Goal: Transaction & Acquisition: Purchase product/service

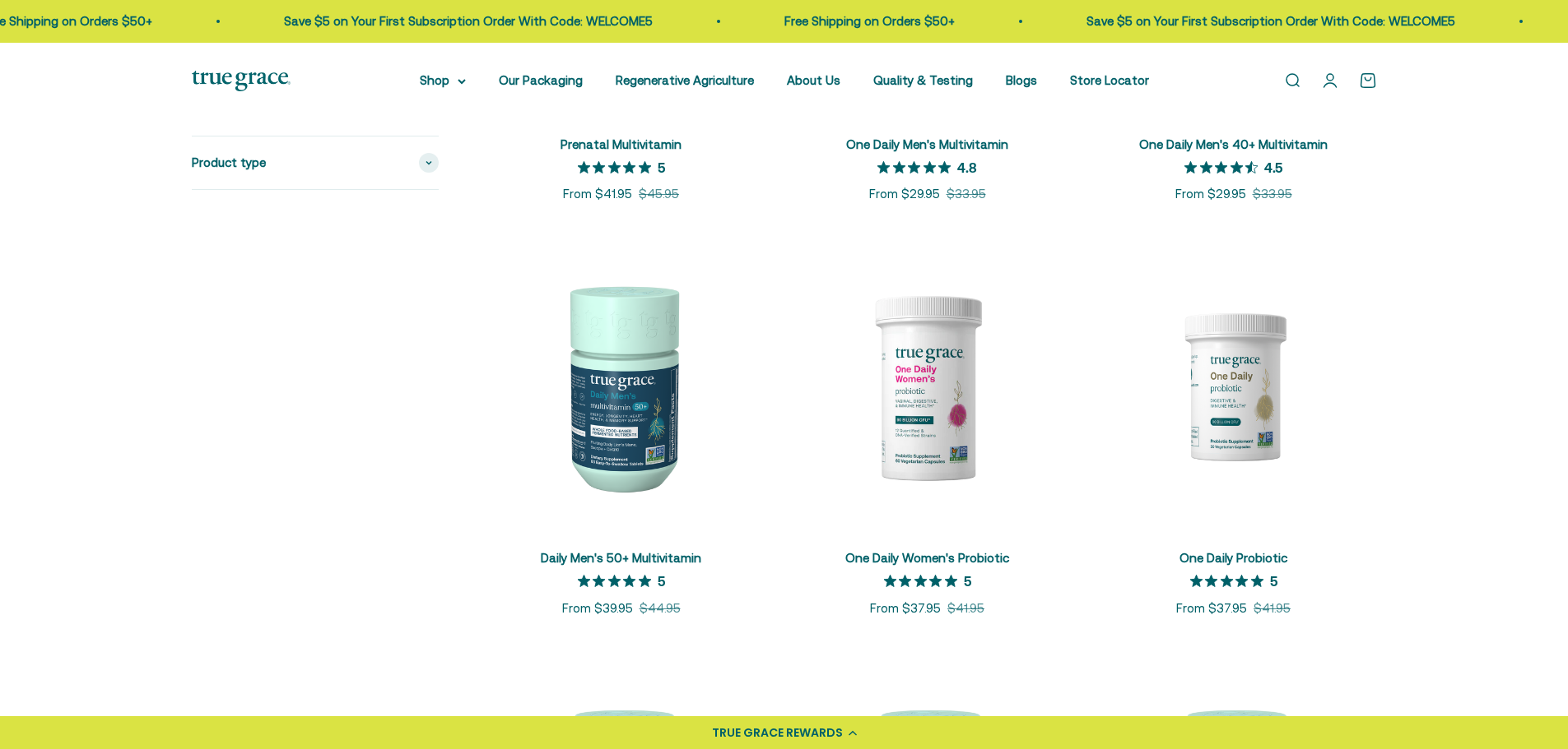
scroll to position [1563, 0]
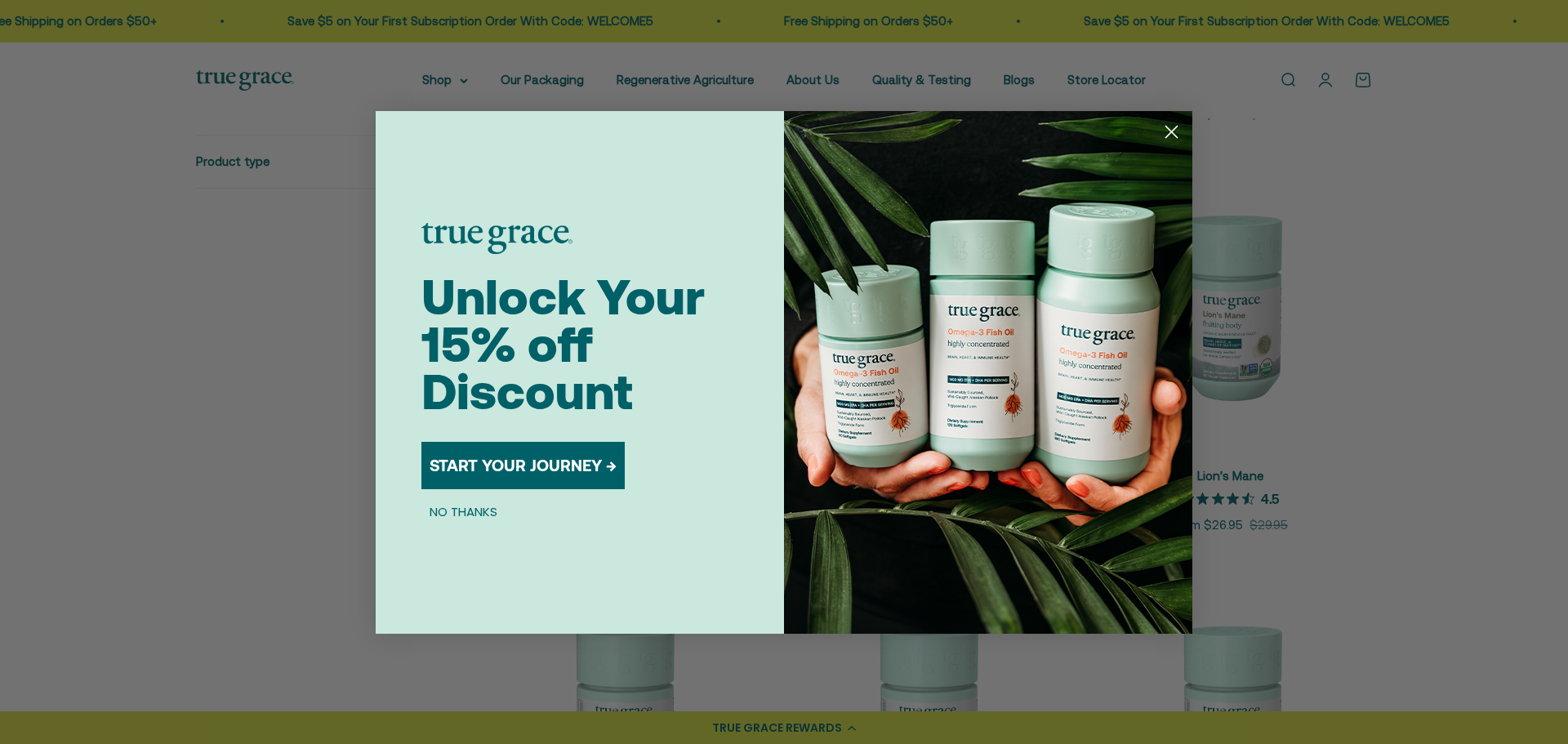
click at [1175, 132] on circle "Close dialog" at bounding box center [1171, 130] width 27 height 27
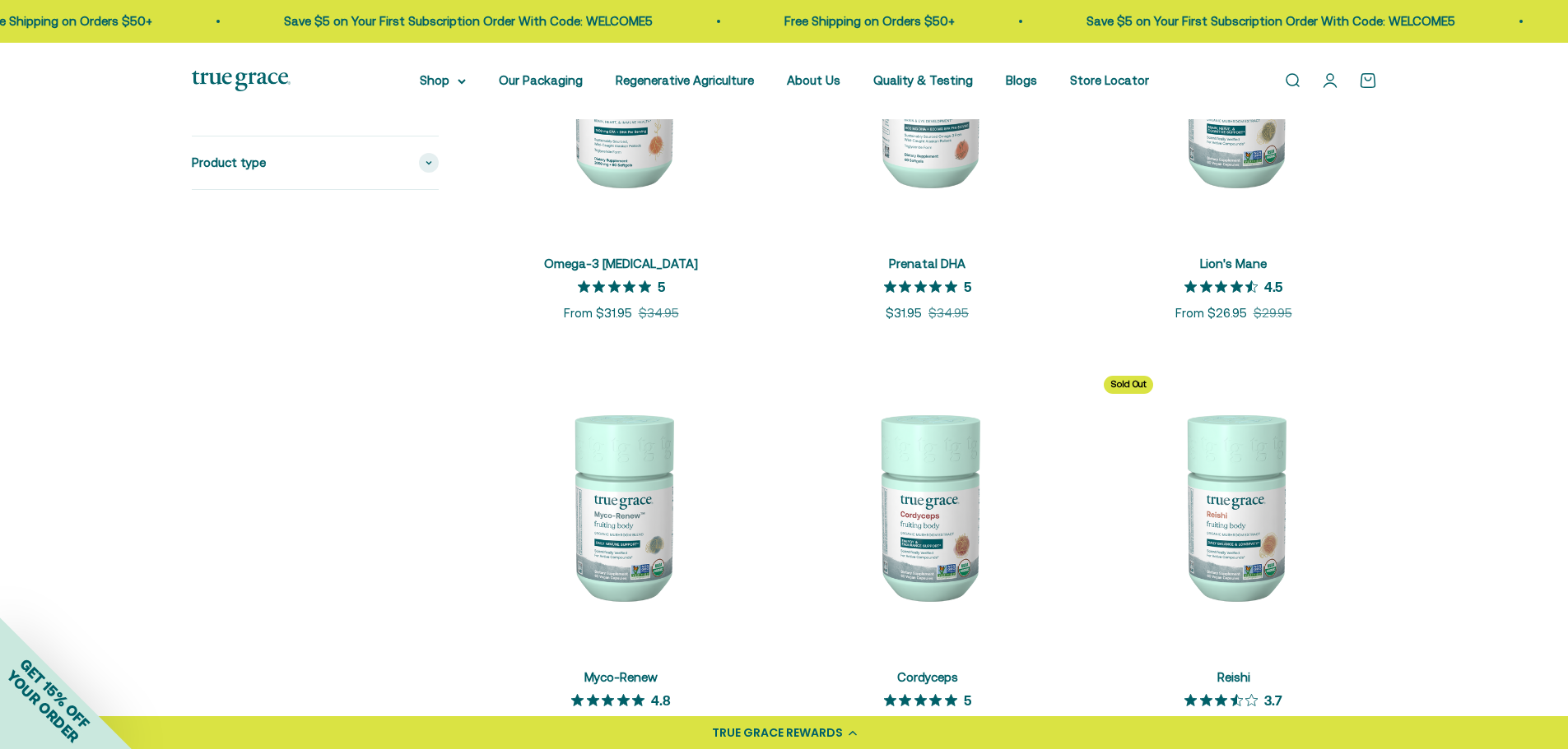
scroll to position [1892, 0]
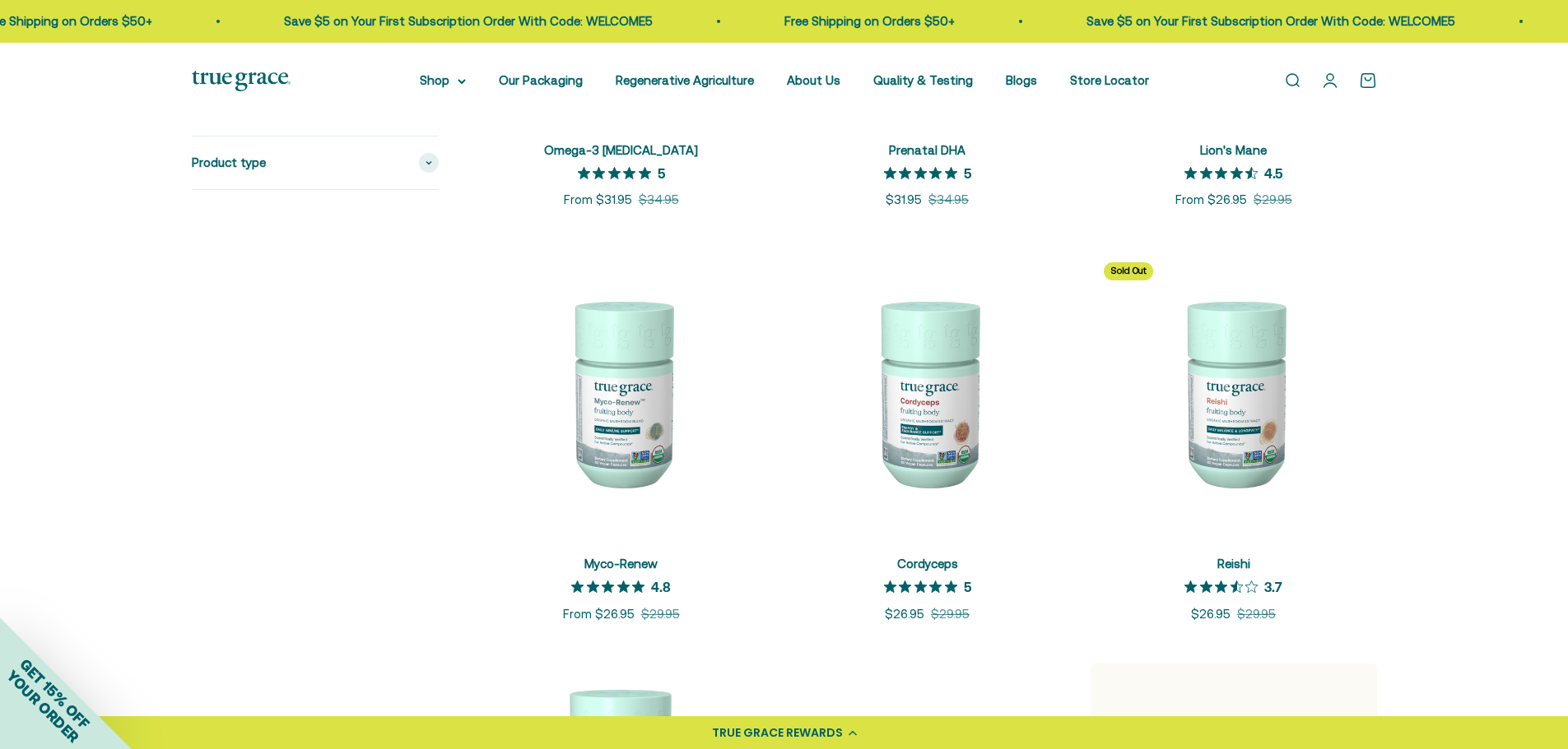
click at [610, 455] on img at bounding box center [621, 391] width 286 height 286
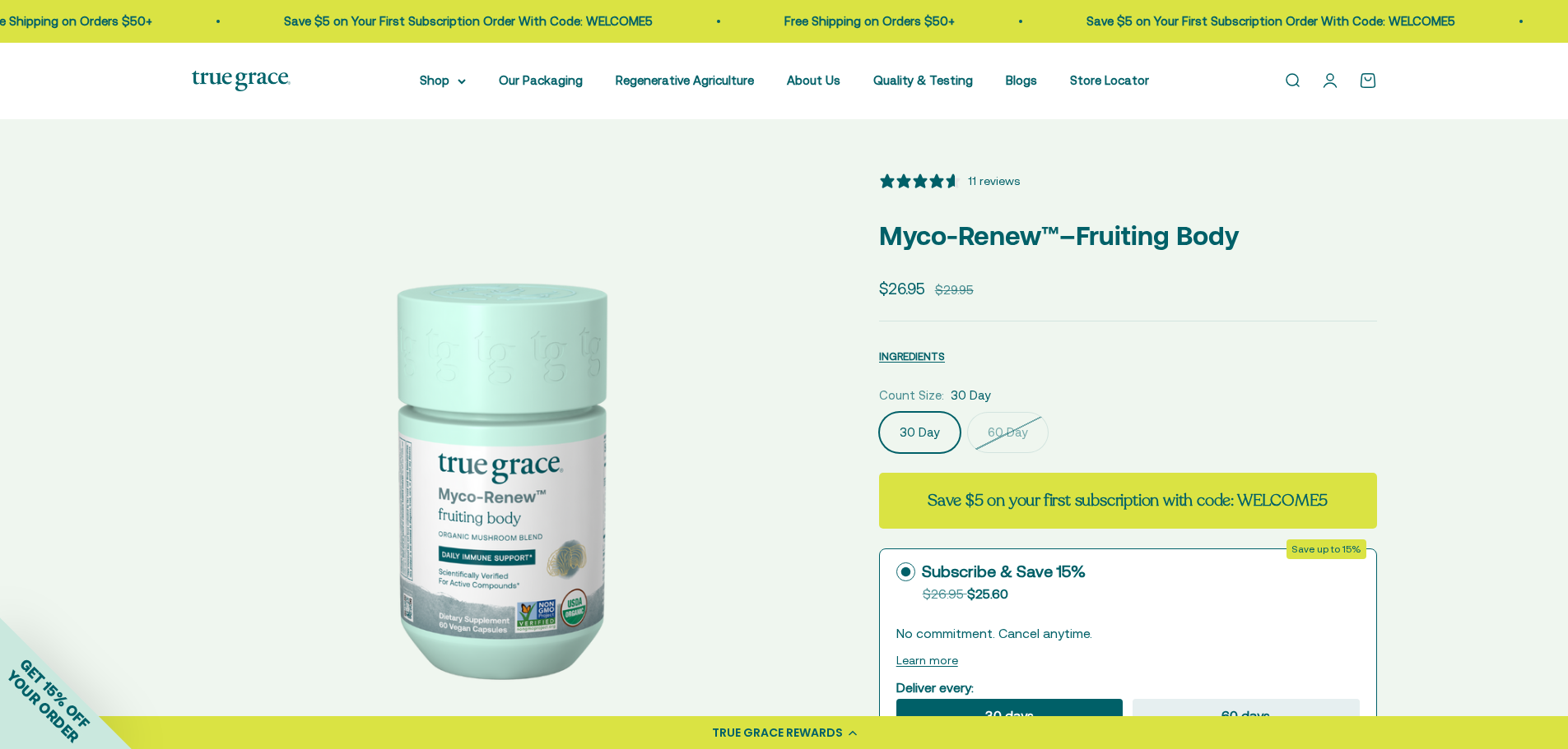
select select "3"
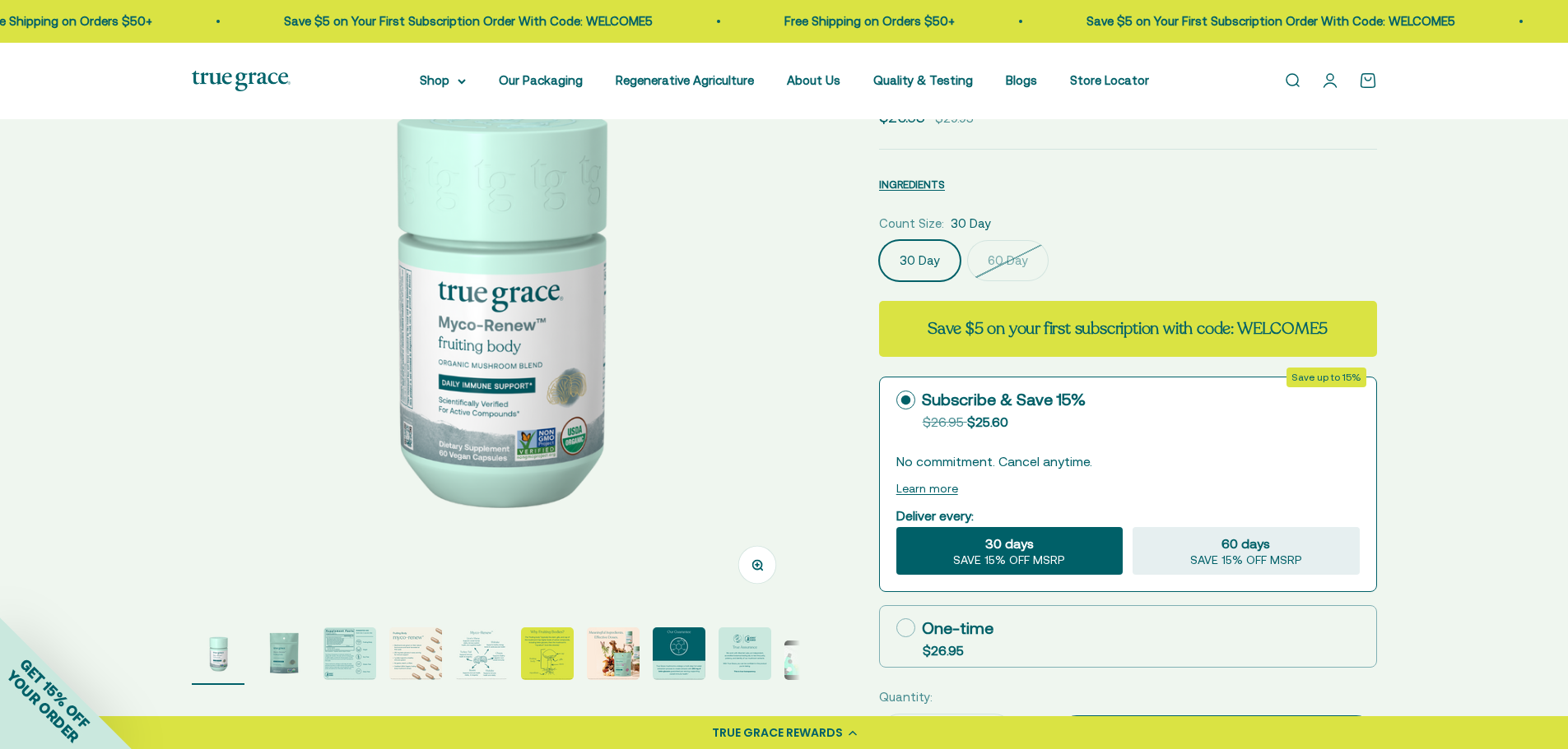
scroll to position [164, 0]
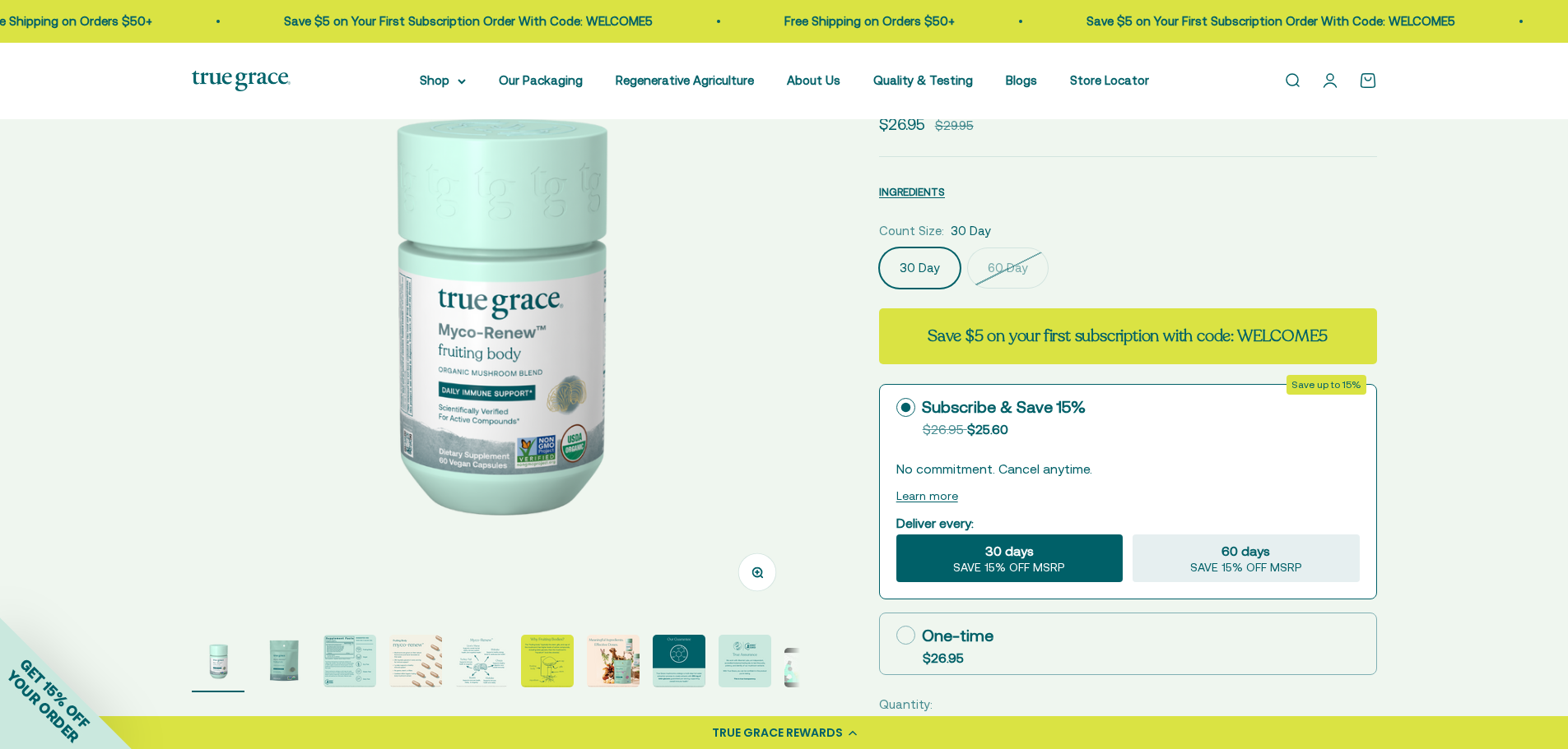
click at [363, 672] on img "Go to item 3" at bounding box center [349, 661] width 53 height 53
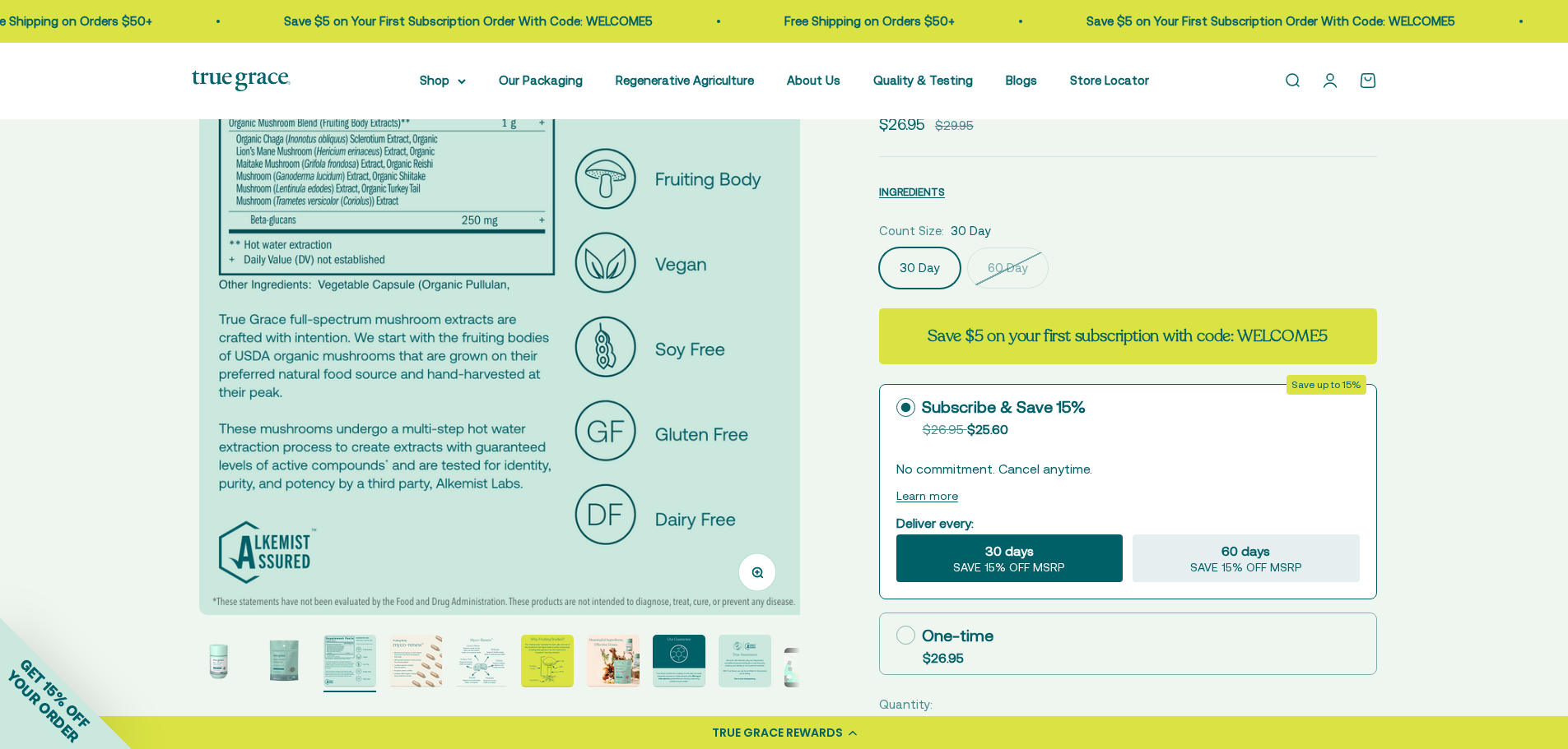
scroll to position [0, 1256]
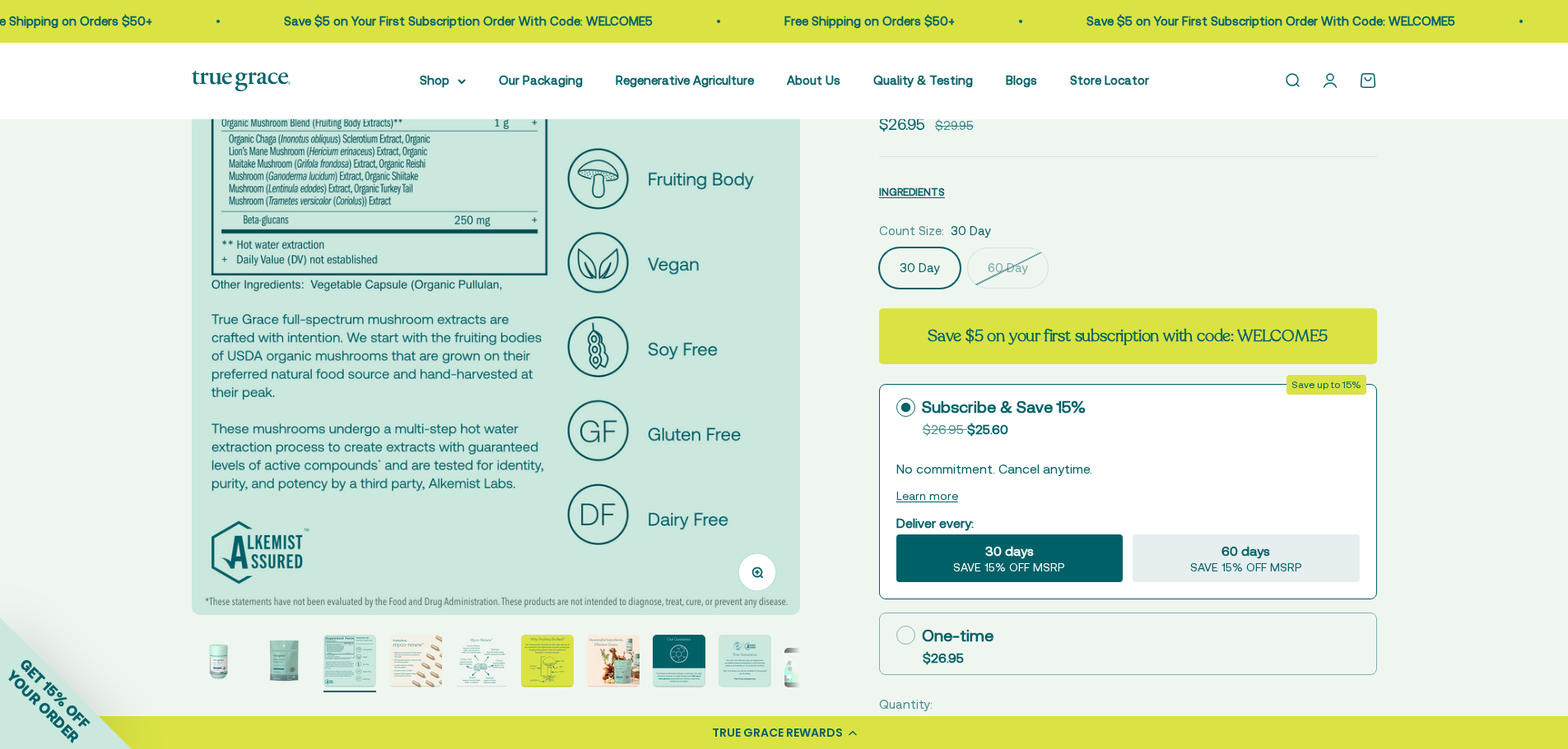
click at [413, 665] on img "Go to item 4" at bounding box center [415, 661] width 53 height 53
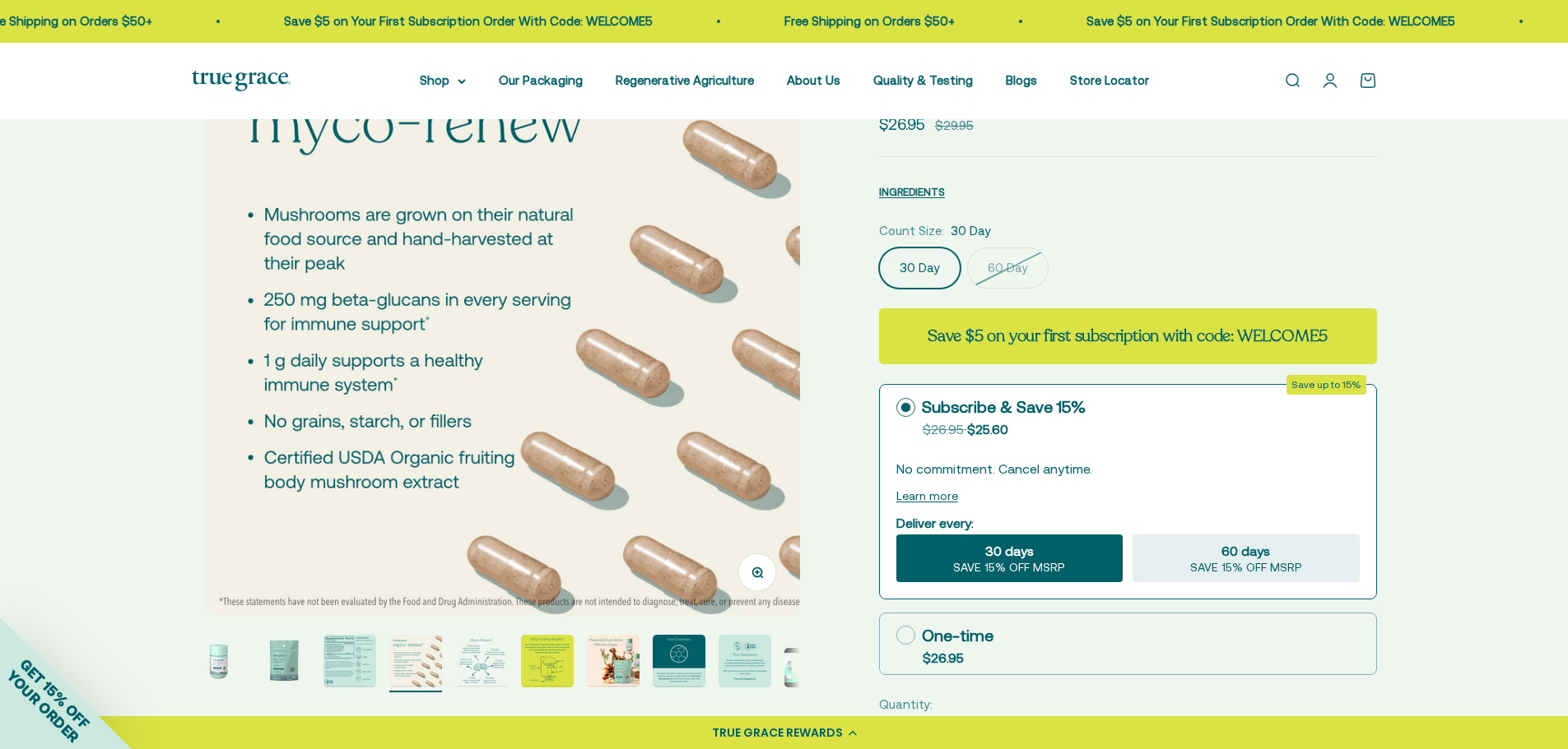
scroll to position [0, 1884]
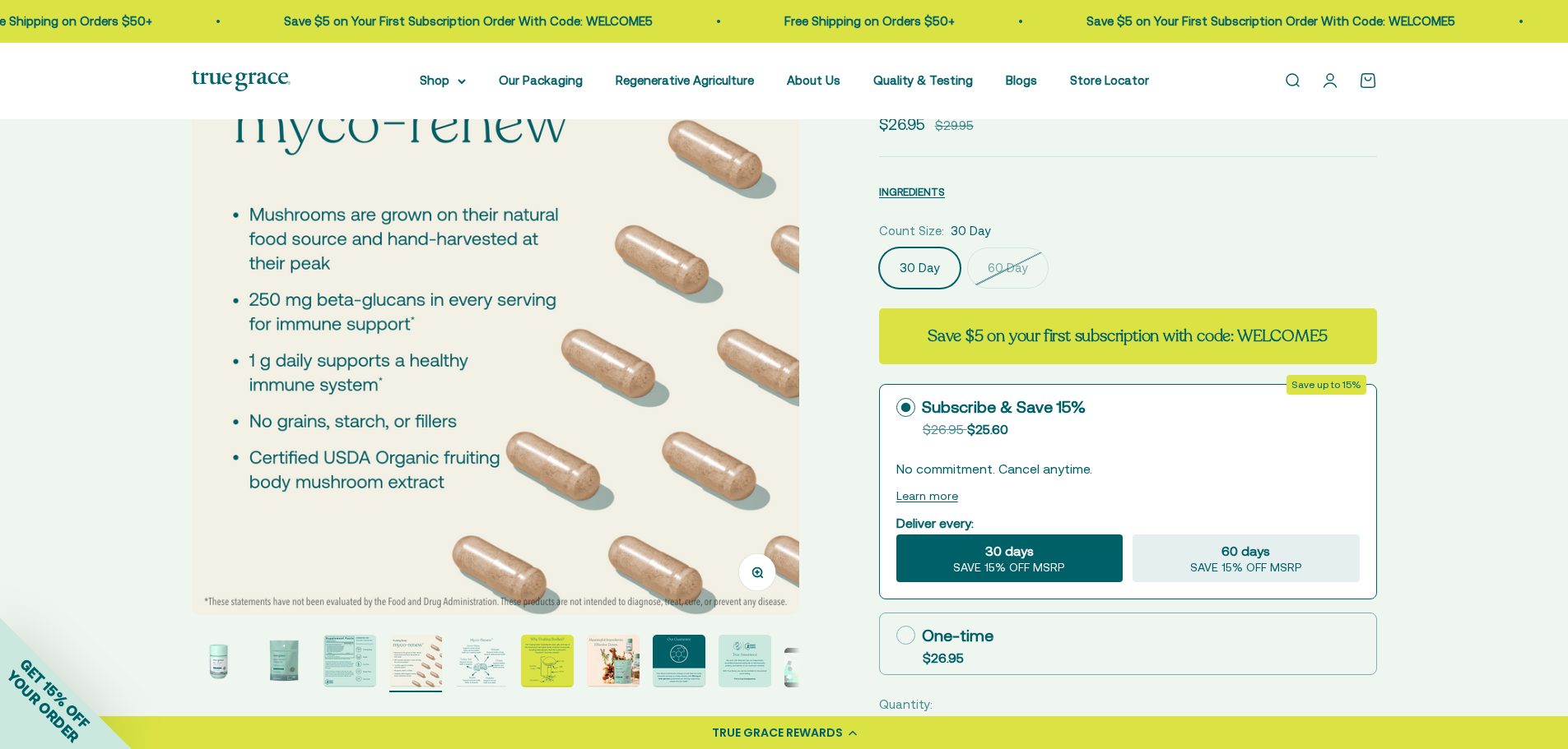
click at [473, 663] on img "Go to item 5" at bounding box center [481, 661] width 53 height 53
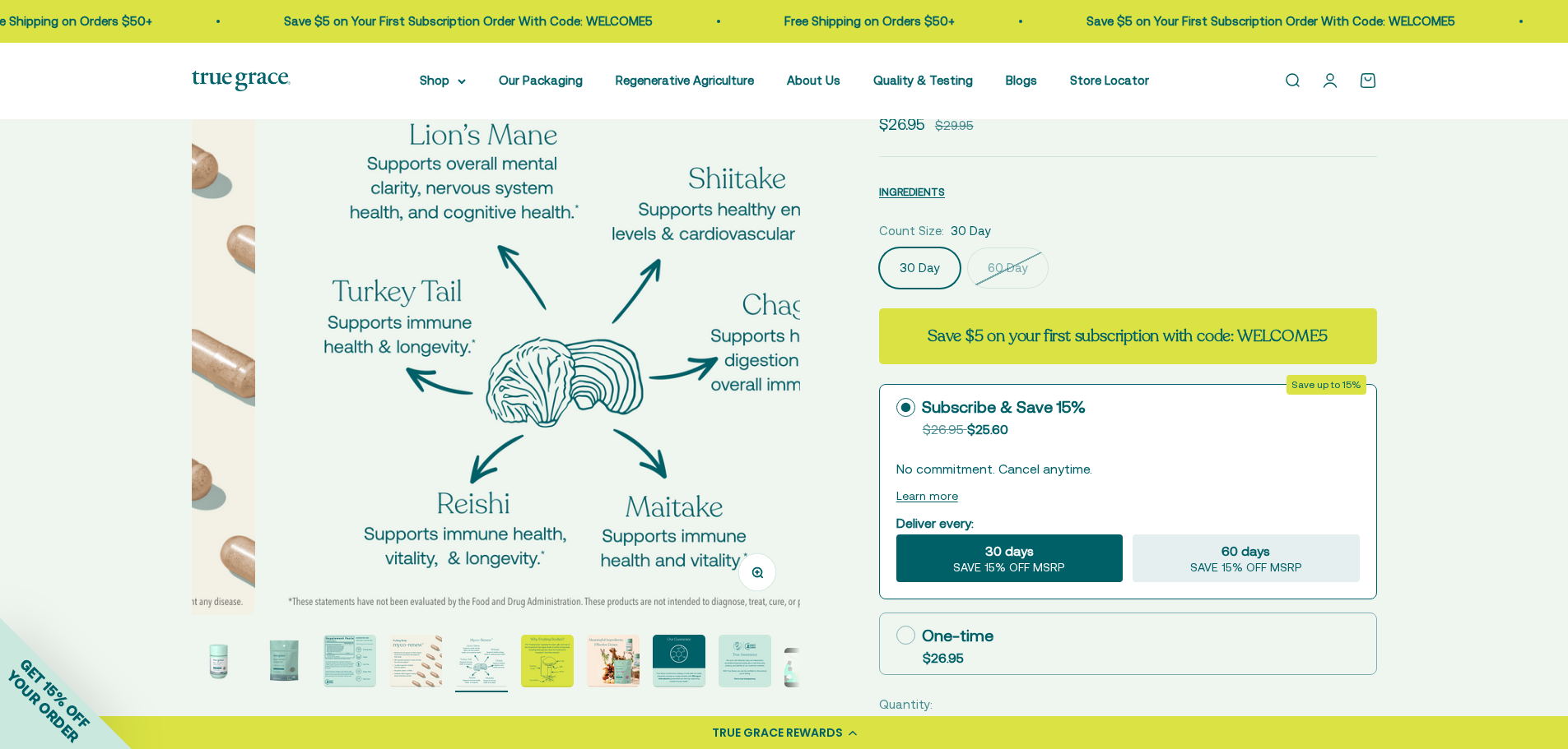
scroll to position [0, 2513]
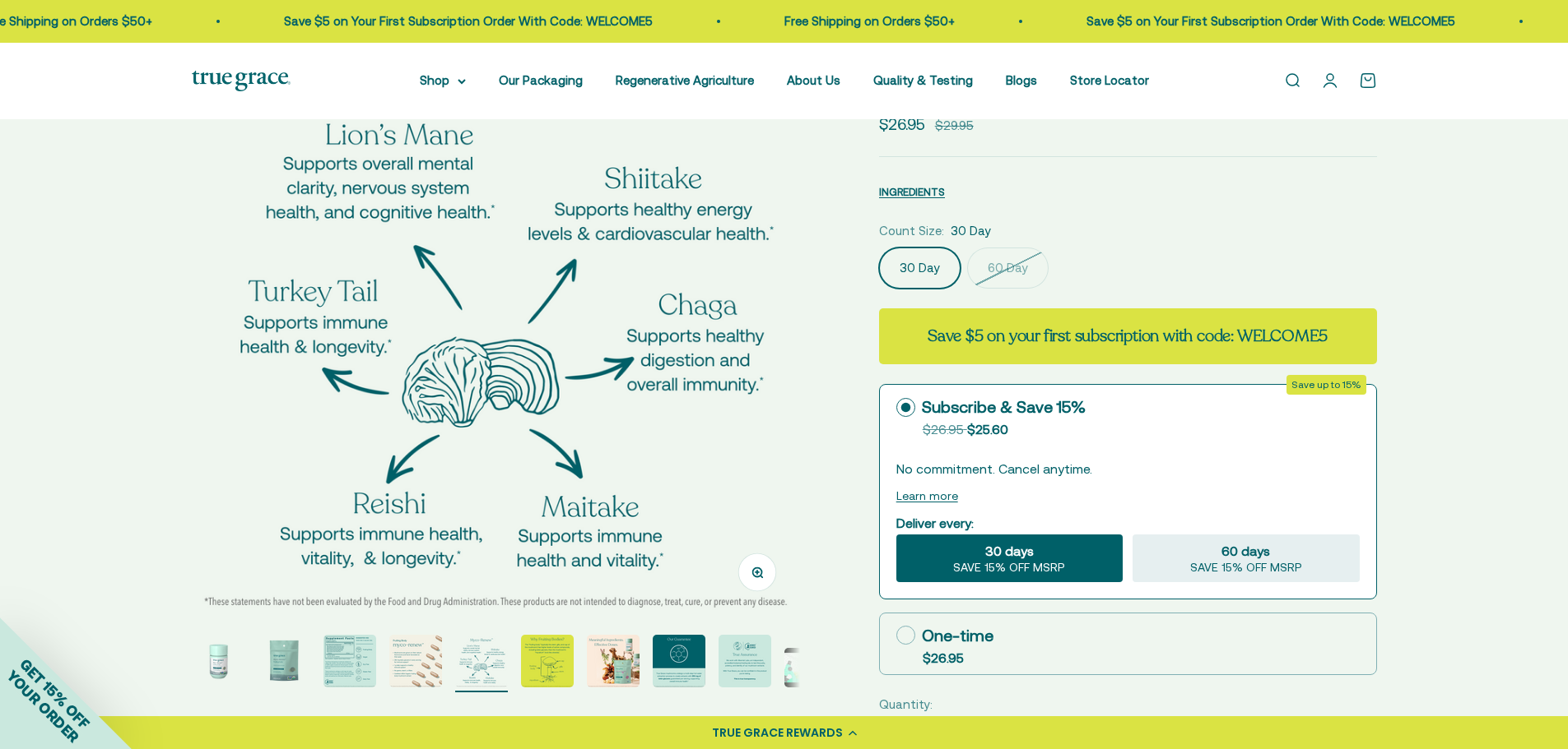
click at [485, 658] on img "Go to item 5" at bounding box center [481, 661] width 53 height 53
click at [521, 663] on img "Go to item 6" at bounding box center [547, 661] width 53 height 53
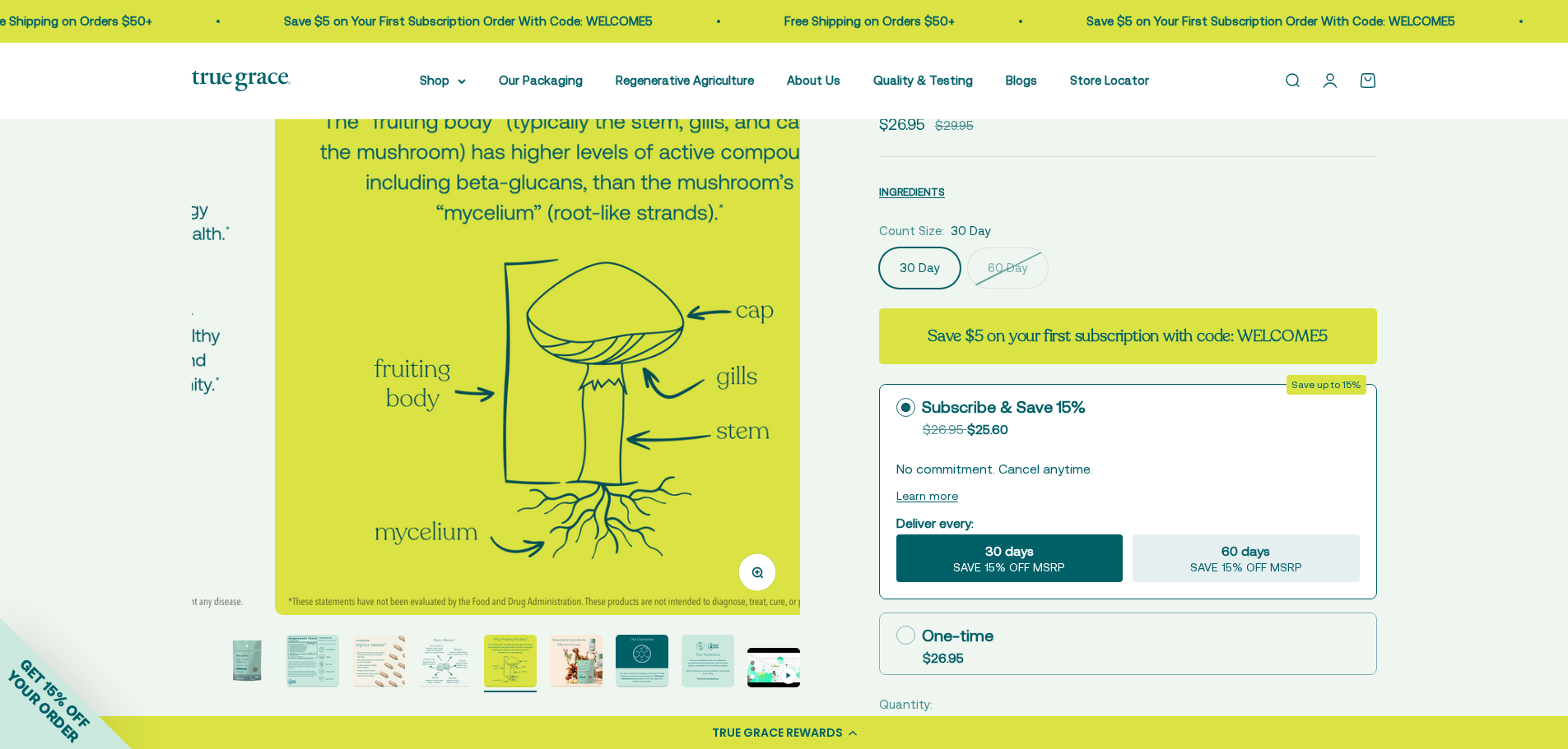
scroll to position [0, 3140]
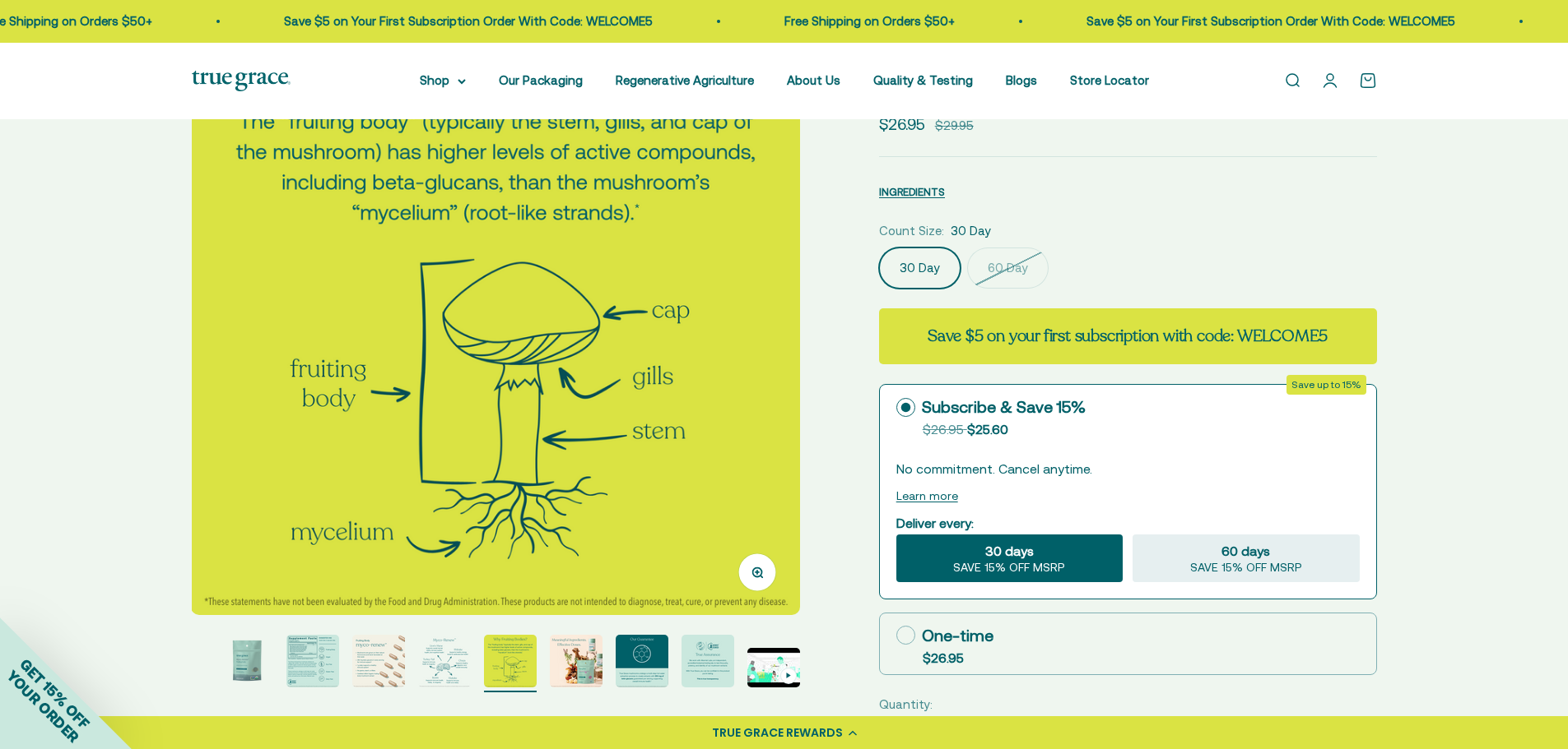
click at [581, 665] on img "Go to item 7" at bounding box center [576, 661] width 53 height 53
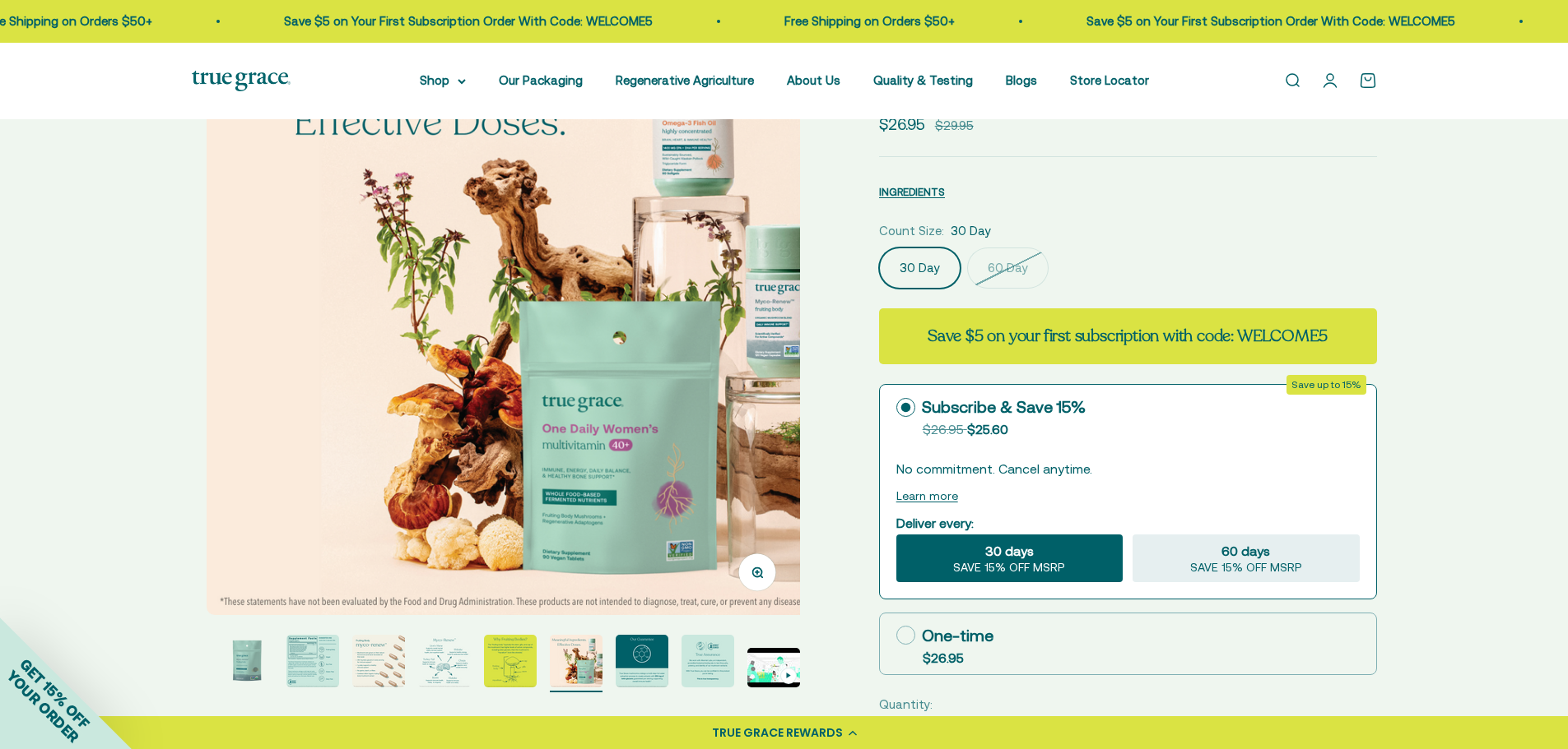
scroll to position [0, 3769]
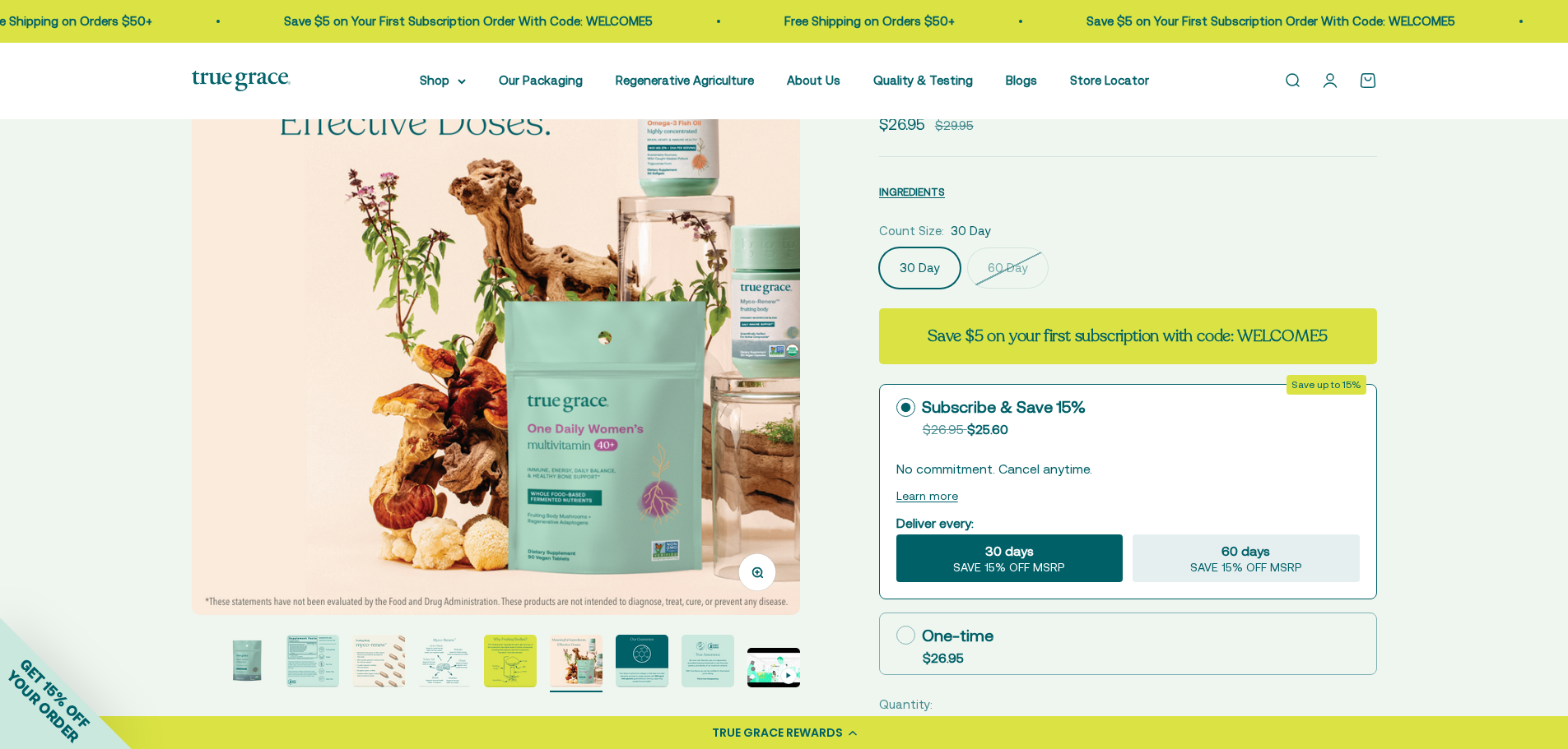
click at [656, 667] on img "Go to item 8" at bounding box center [641, 661] width 53 height 53
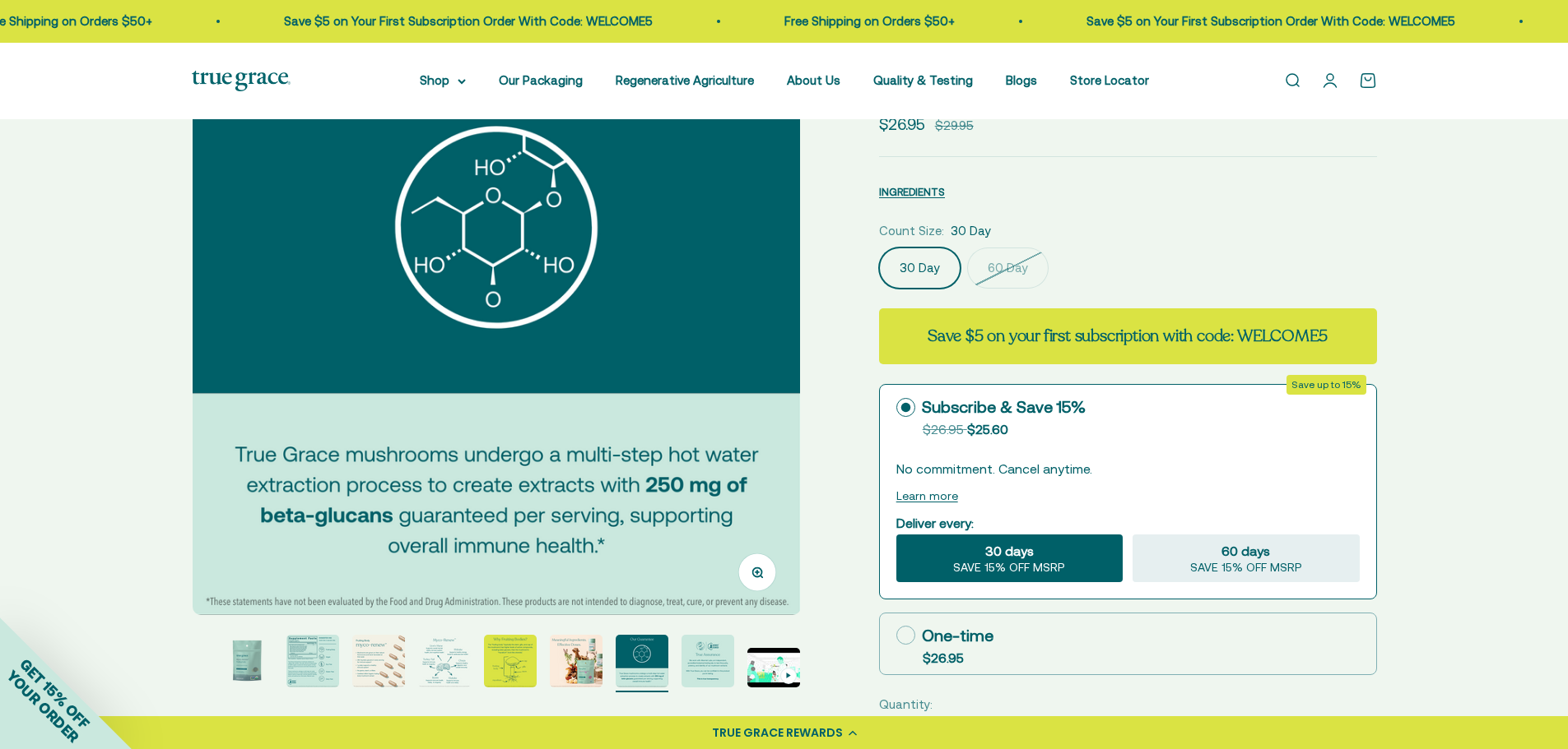
scroll to position [0, 4396]
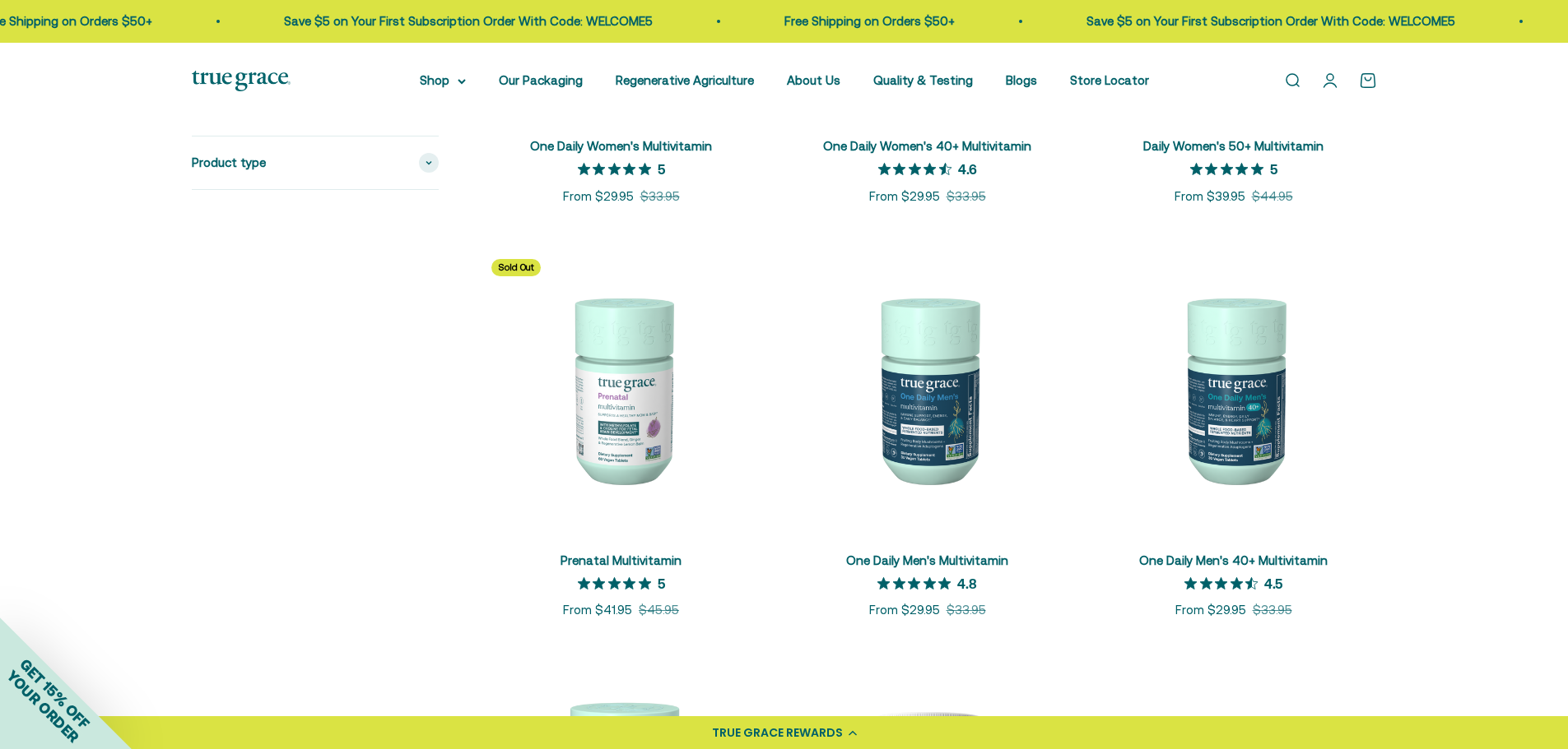
scroll to position [247, 0]
